Goal: Task Accomplishment & Management: Complete application form

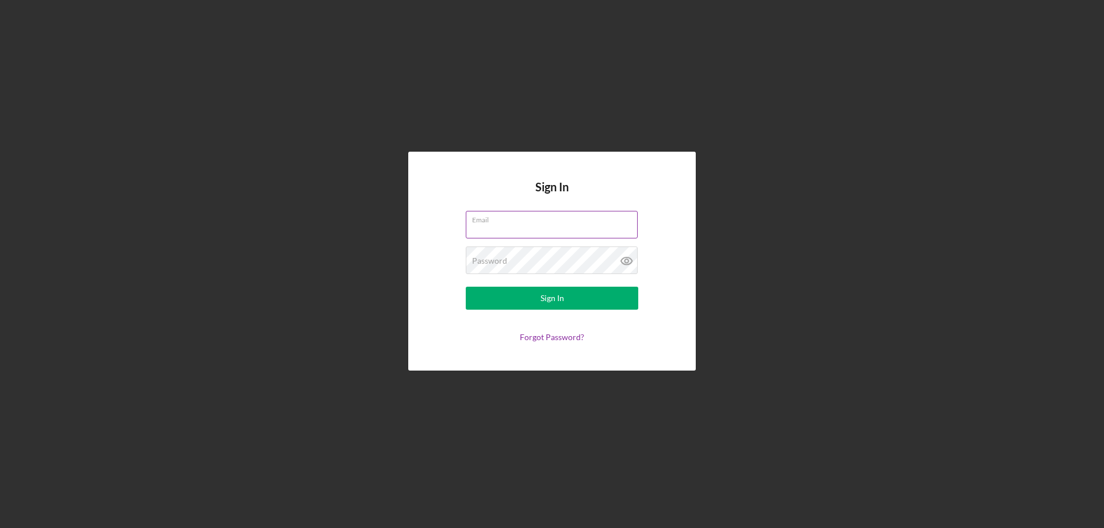
click at [509, 228] on input "Email" at bounding box center [552, 225] width 172 height 28
type input "[EMAIL_ADDRESS][DOMAIN_NAME]"
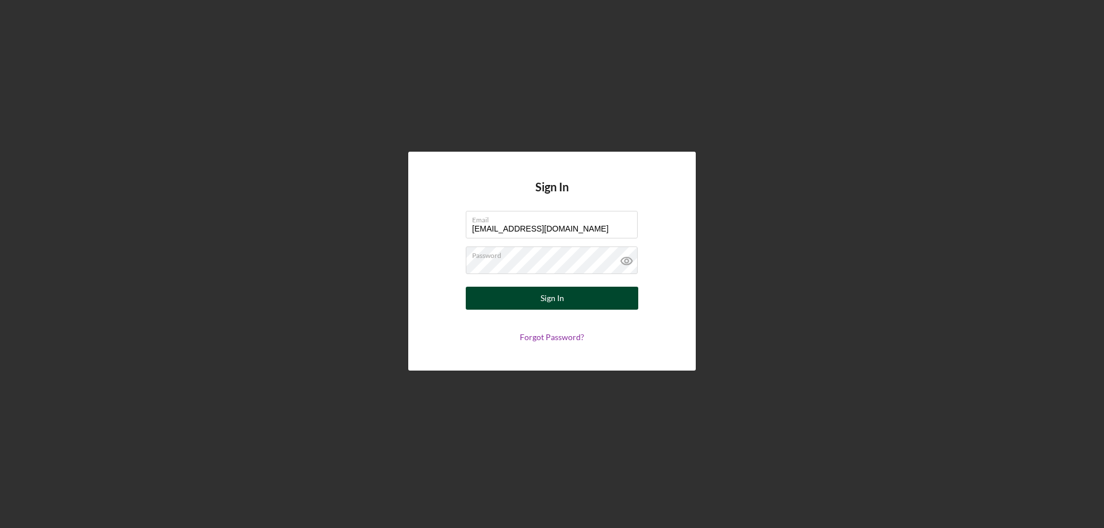
click at [550, 298] on div "Sign In" at bounding box center [553, 298] width 24 height 23
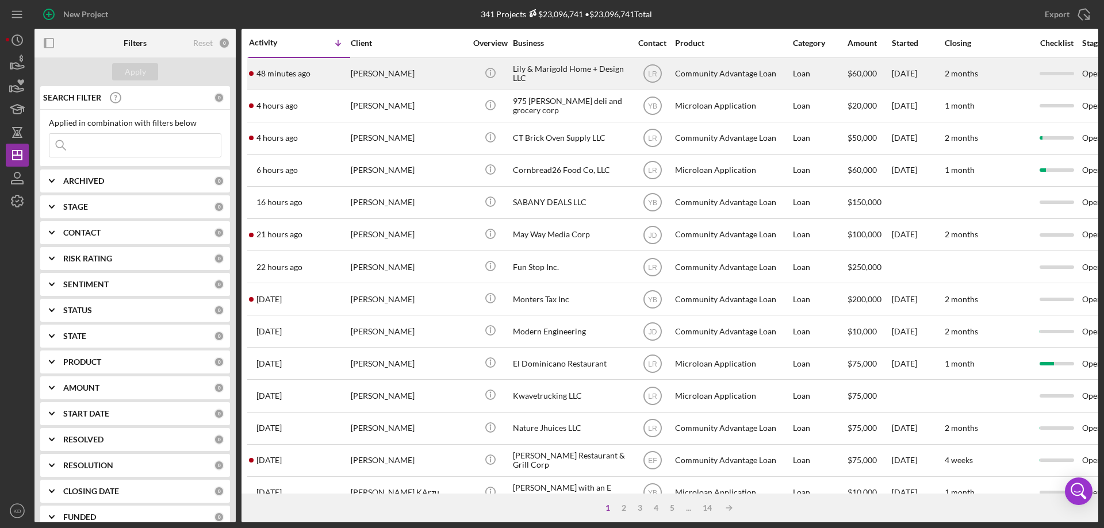
click at [576, 68] on div "Lily & Marigold Home + Design LLC" at bounding box center [570, 74] width 115 height 30
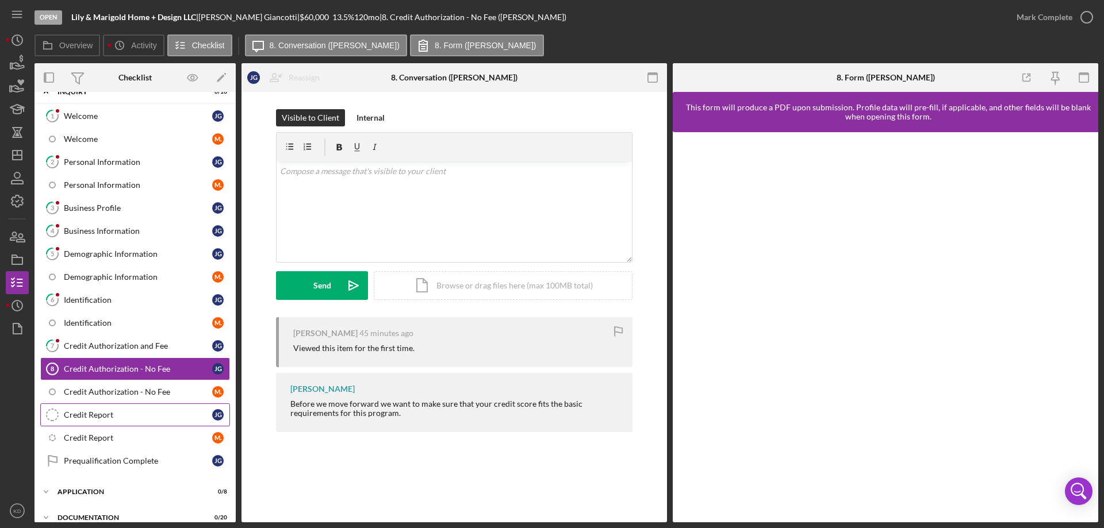
scroll to position [104, 0]
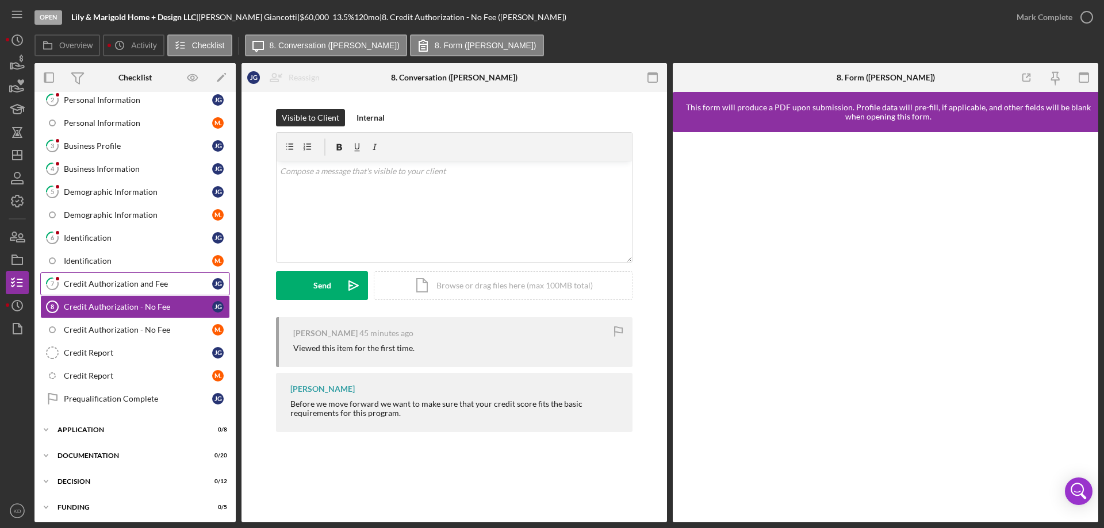
click at [117, 283] on div "Credit Authorization and Fee" at bounding box center [138, 283] width 148 height 9
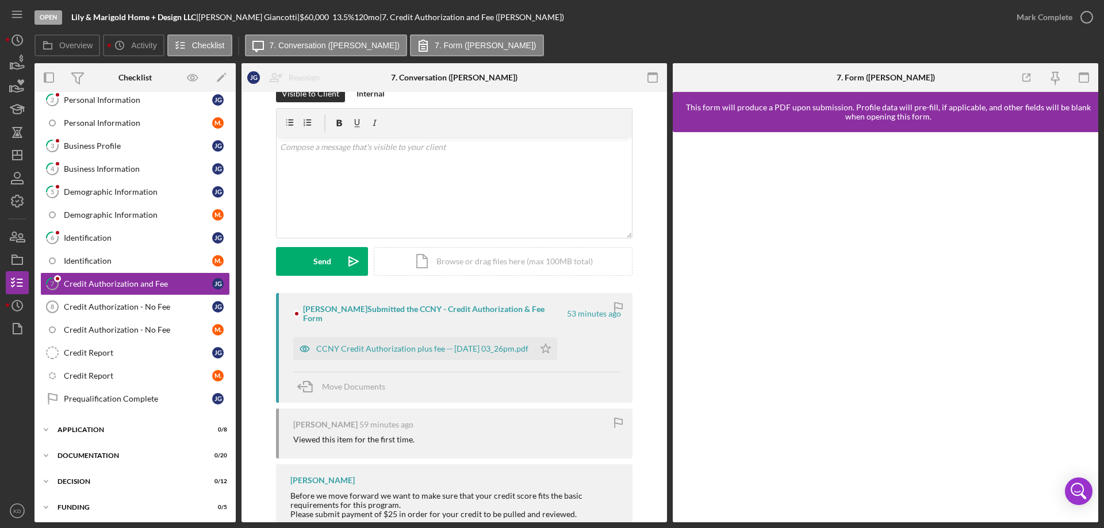
scroll to position [49, 0]
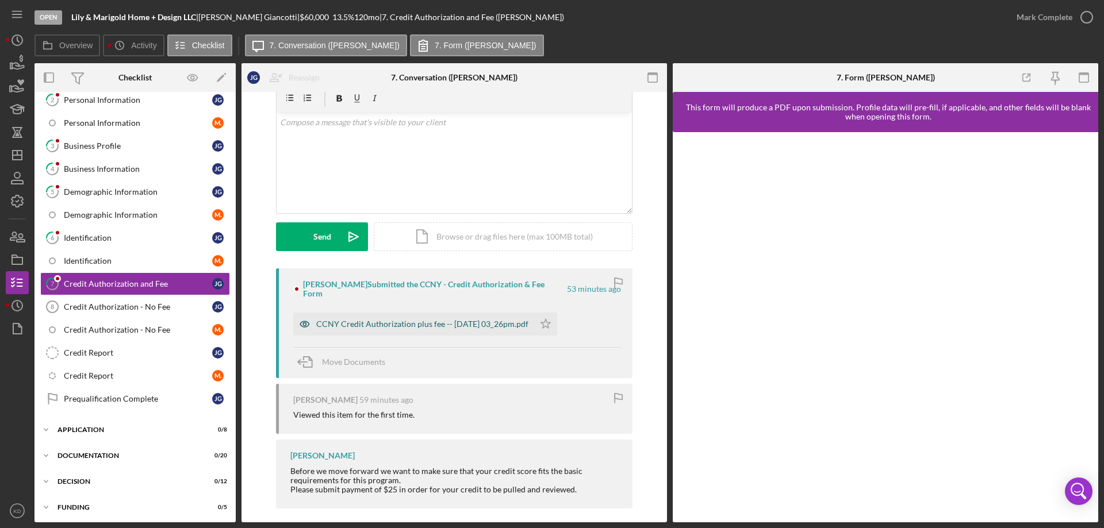
click at [362, 320] on div "CCNY Credit Authorization plus fee -- [DATE] 03_26pm.pdf" at bounding box center [422, 324] width 212 height 9
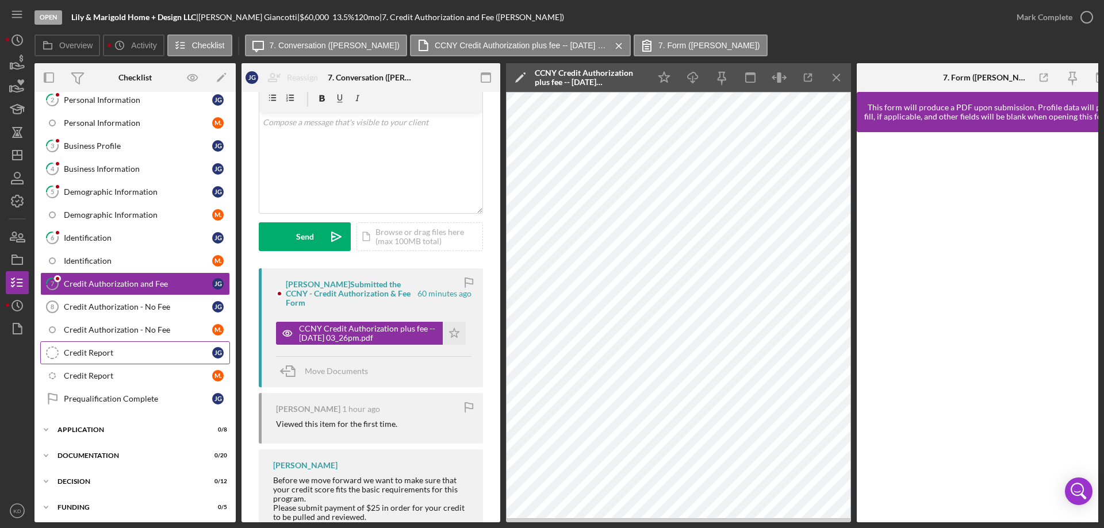
click at [109, 353] on div "Credit Report" at bounding box center [138, 352] width 148 height 9
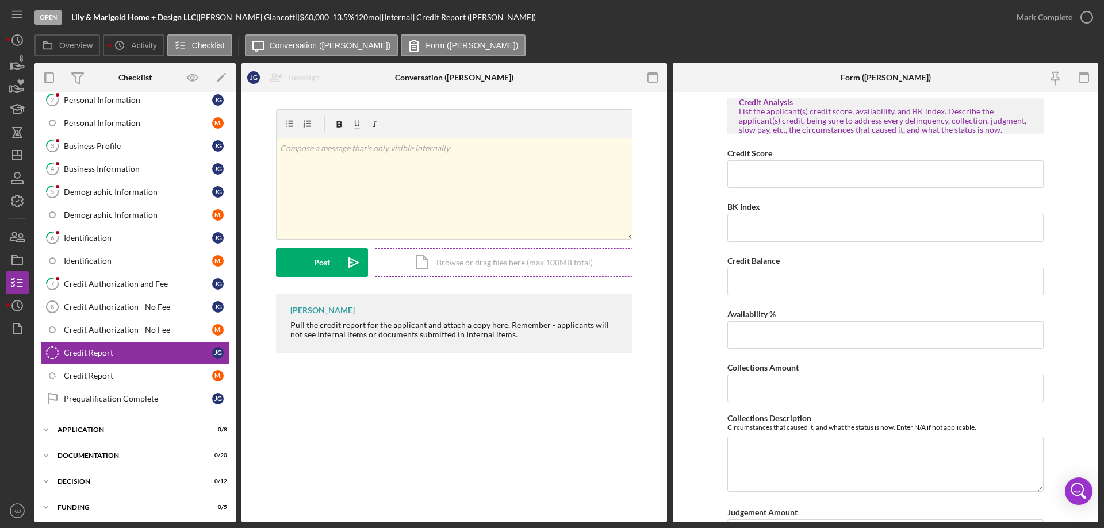
click at [473, 259] on div "Icon/Document Browse or drag files here (max 100MB total) Tap to choose files o…" at bounding box center [503, 262] width 259 height 29
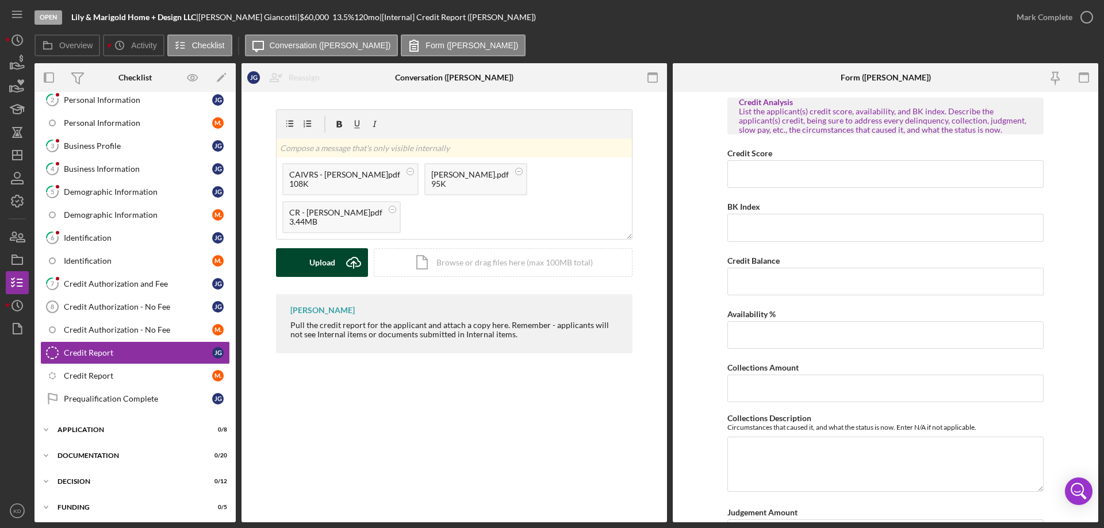
click at [328, 264] on div "Upload" at bounding box center [322, 262] width 26 height 29
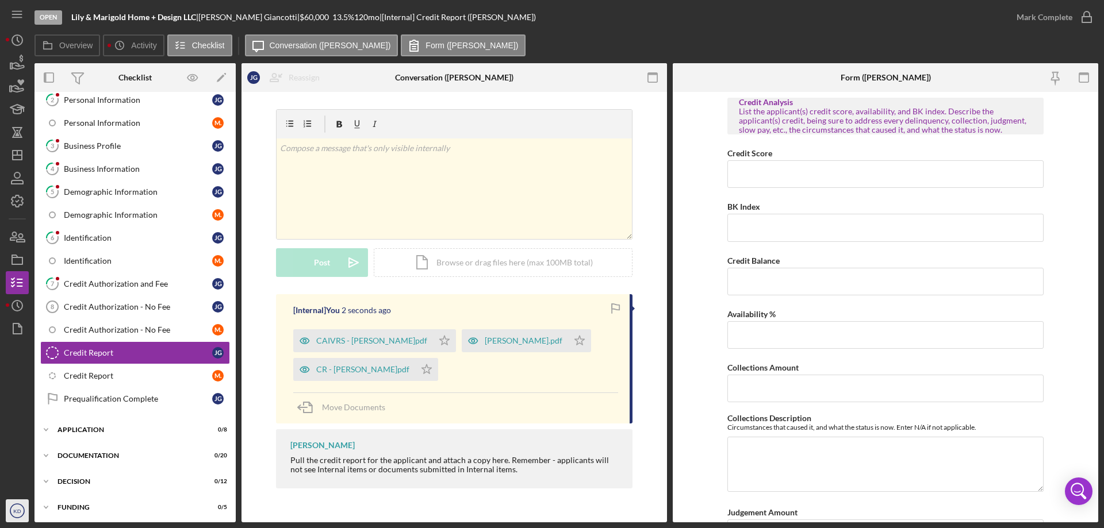
click at [17, 514] on text "KD" at bounding box center [16, 511] width 7 height 6
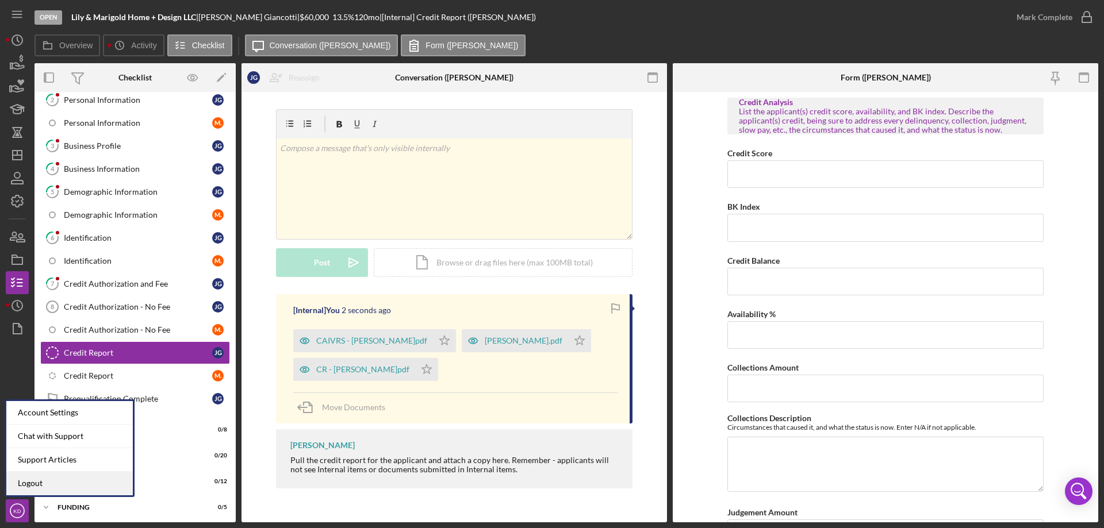
click at [32, 480] on link "Logout" at bounding box center [69, 484] width 127 height 24
